Goal: Information Seeking & Learning: Learn about a topic

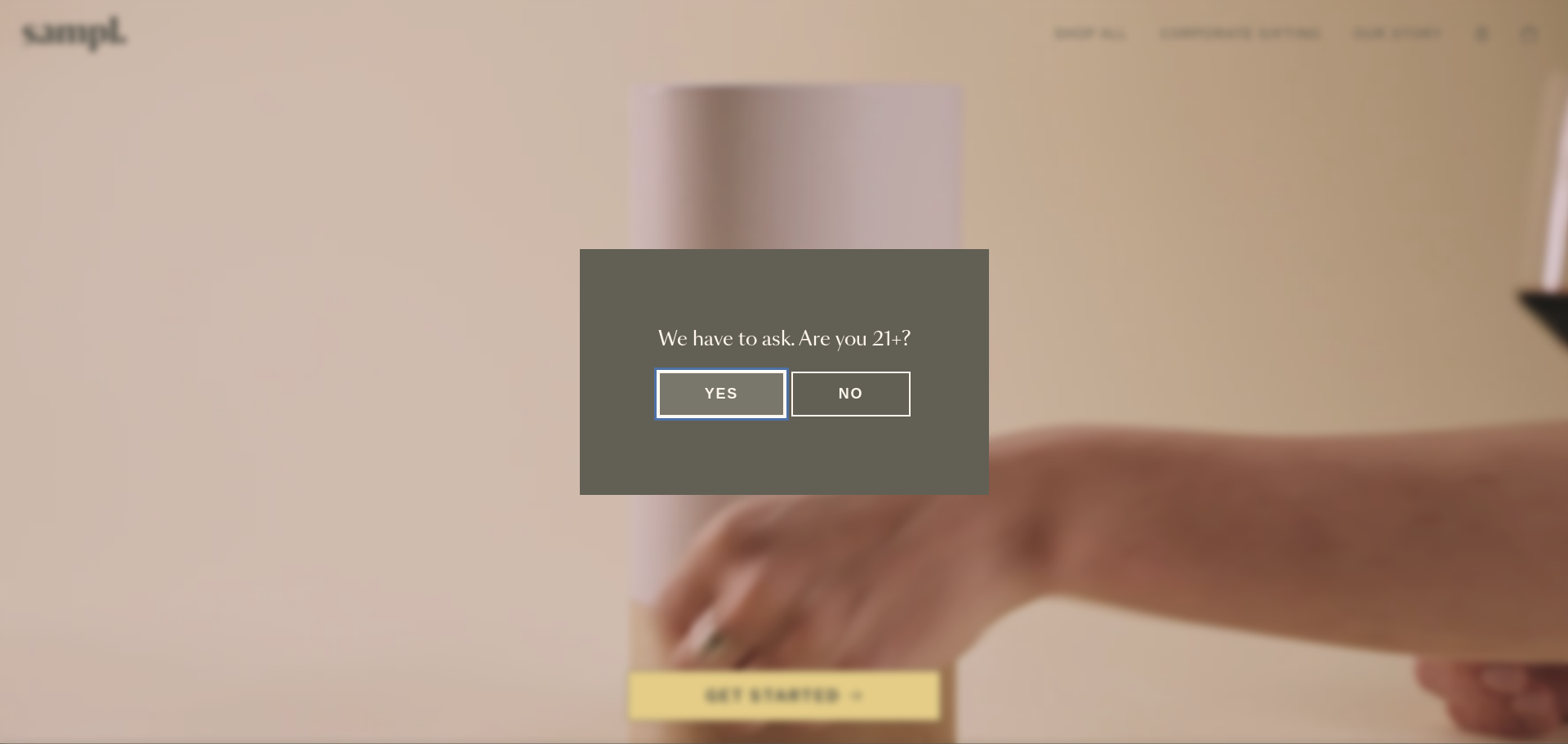
click at [767, 406] on button "Yes" at bounding box center [721, 394] width 127 height 45
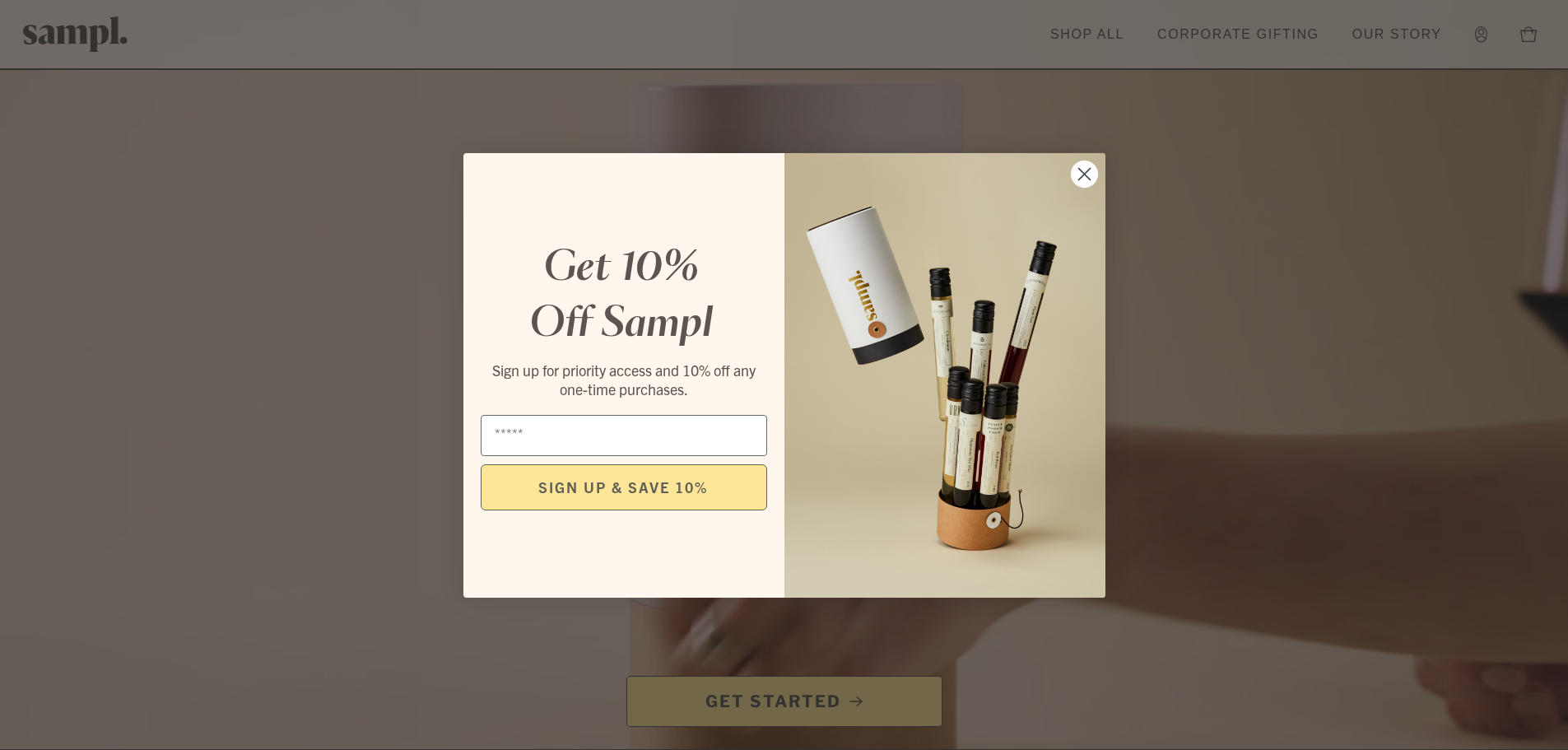
click at [1083, 180] on circle "Close dialog" at bounding box center [1083, 172] width 27 height 27
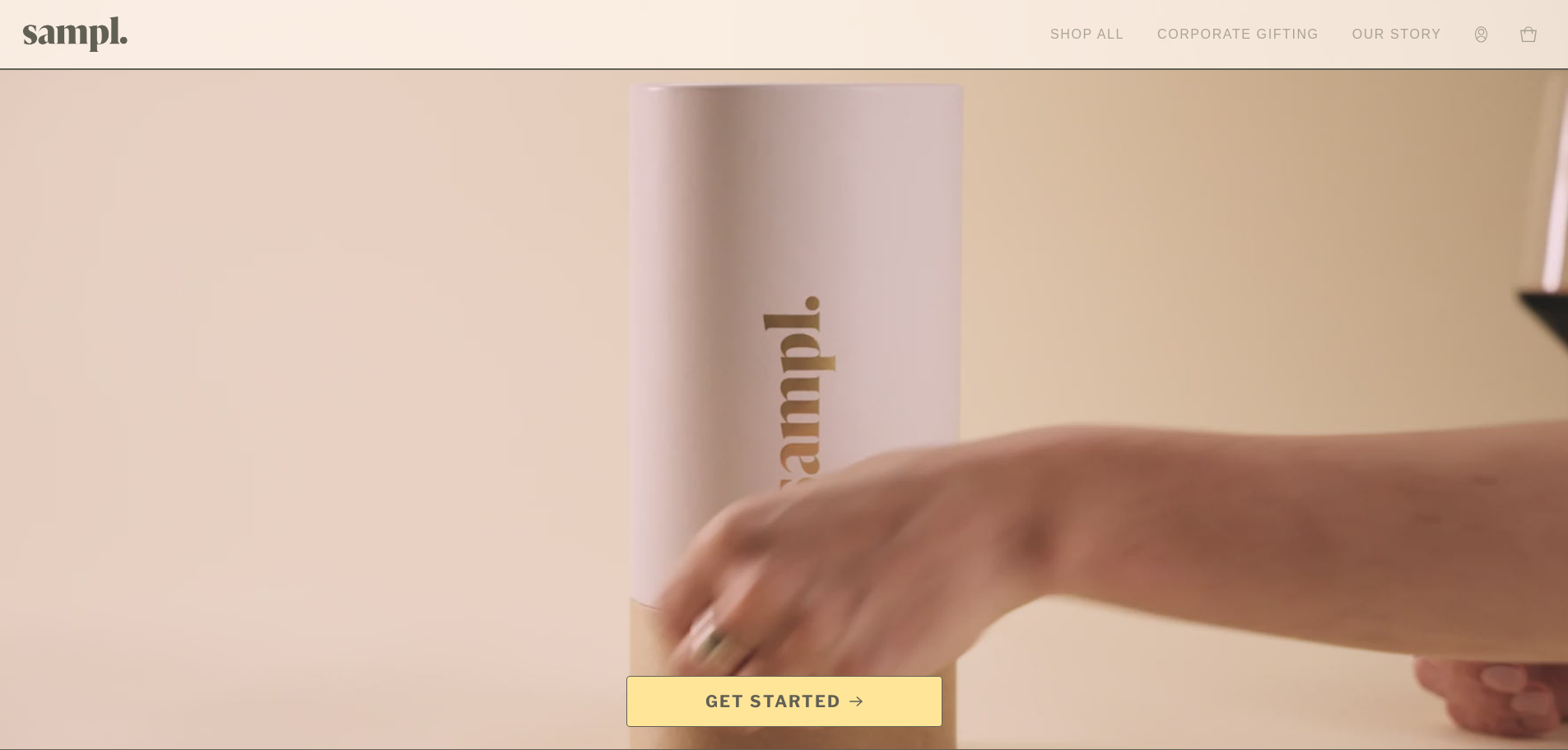
click at [1240, 38] on link "Corporate Gifting" at bounding box center [1238, 35] width 178 height 36
